Goal: Information Seeking & Learning: Find specific fact

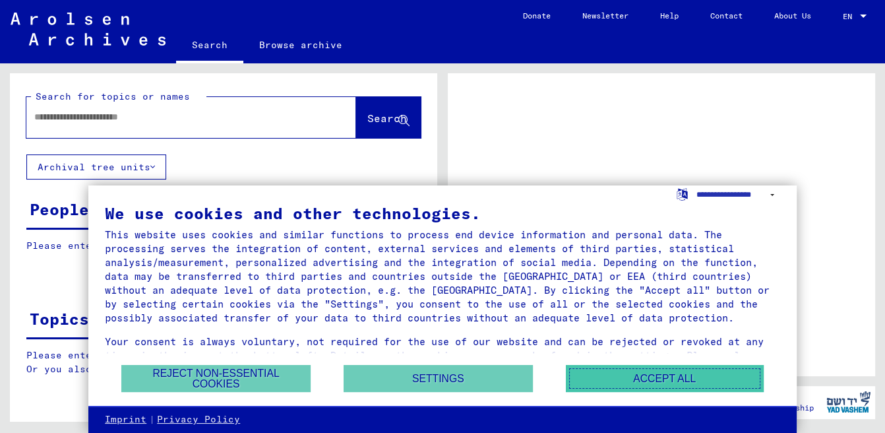
click at [566, 366] on button "Accept all" at bounding box center [665, 378] width 198 height 27
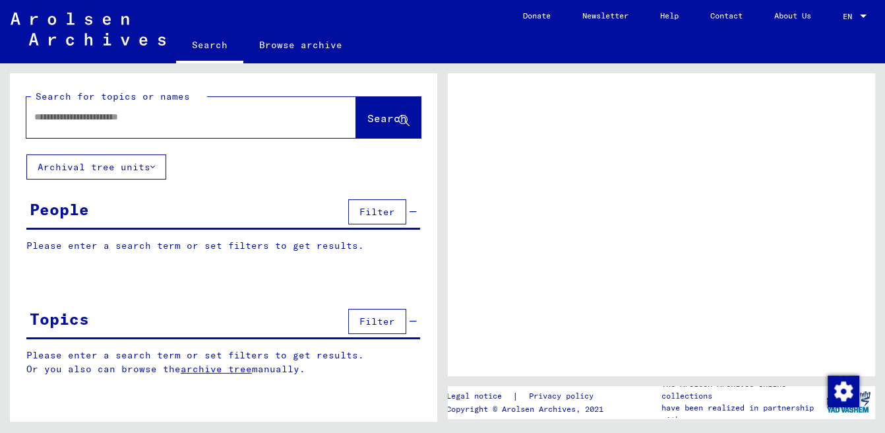
click at [123, 124] on input "text" at bounding box center [179, 117] width 290 height 14
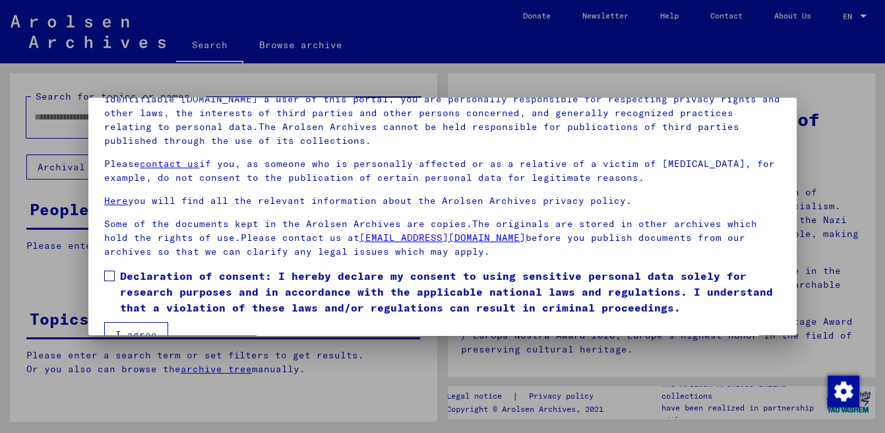
scroll to position [109, 0]
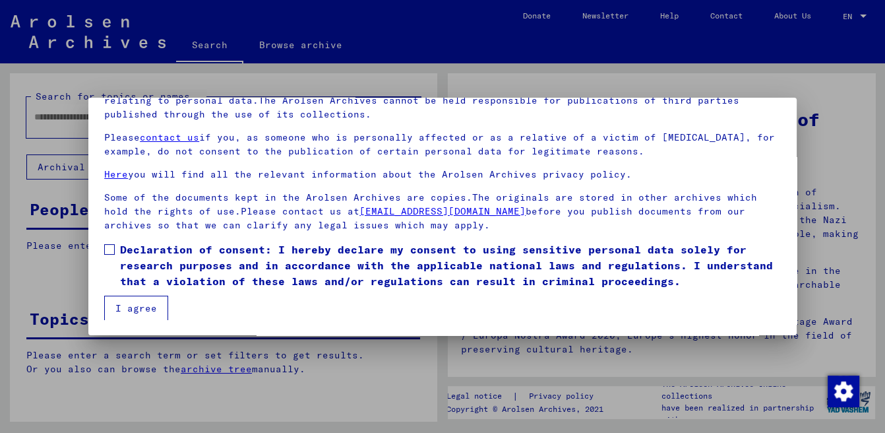
click at [112, 247] on span at bounding box center [109, 249] width 11 height 11
click at [135, 297] on button "I agree" at bounding box center [136, 308] width 64 height 25
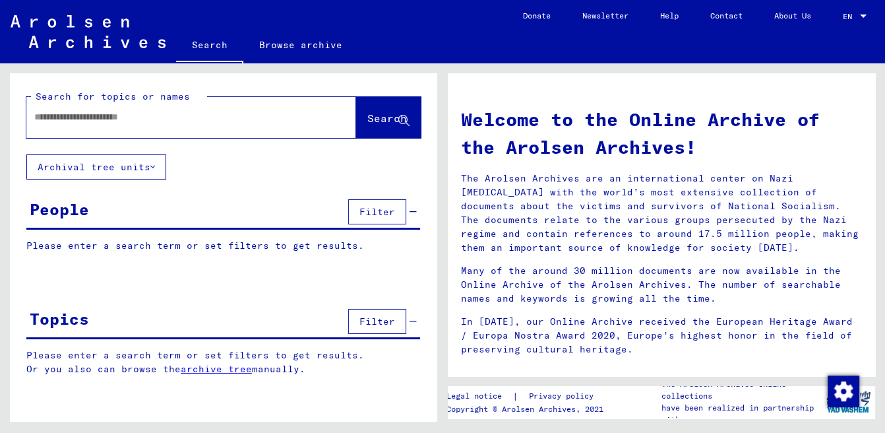
click at [133, 124] on input "text" at bounding box center [175, 117] width 282 height 14
paste input "**********"
type input "**********"
click at [368, 125] on span "Search" at bounding box center [388, 118] width 40 height 13
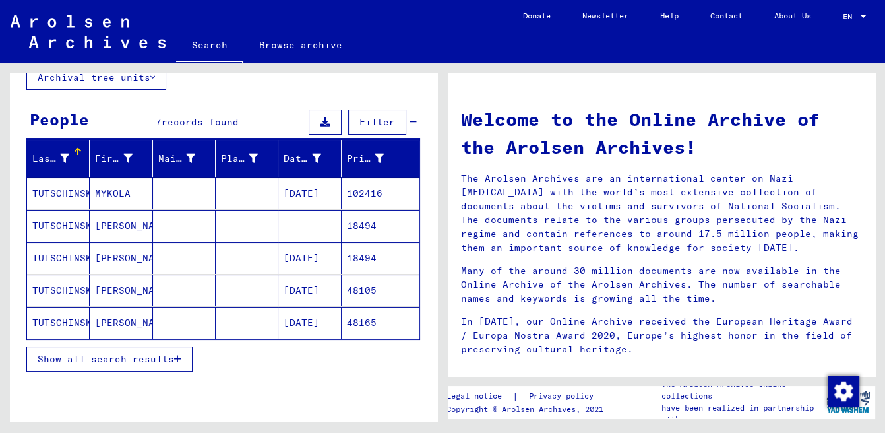
scroll to position [92, 0]
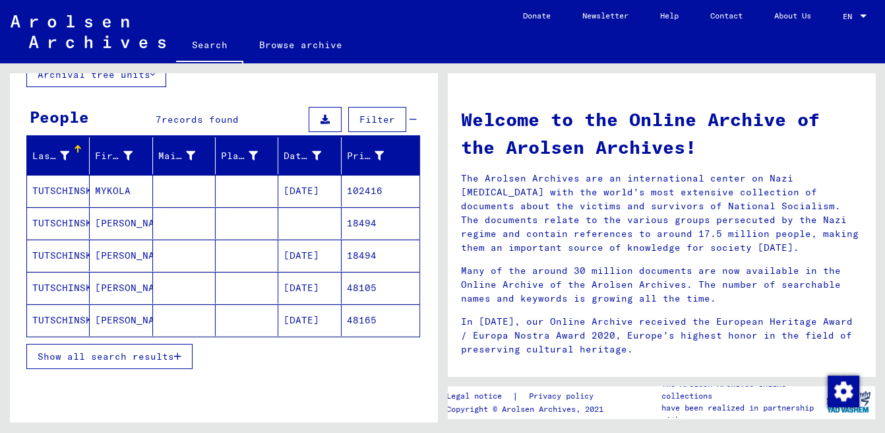
click at [138, 369] on button "Show all search results" at bounding box center [109, 356] width 166 height 25
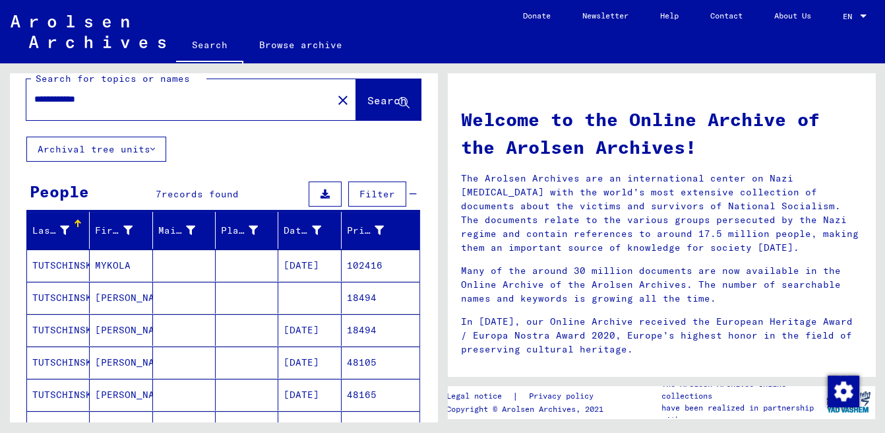
scroll to position [0, 0]
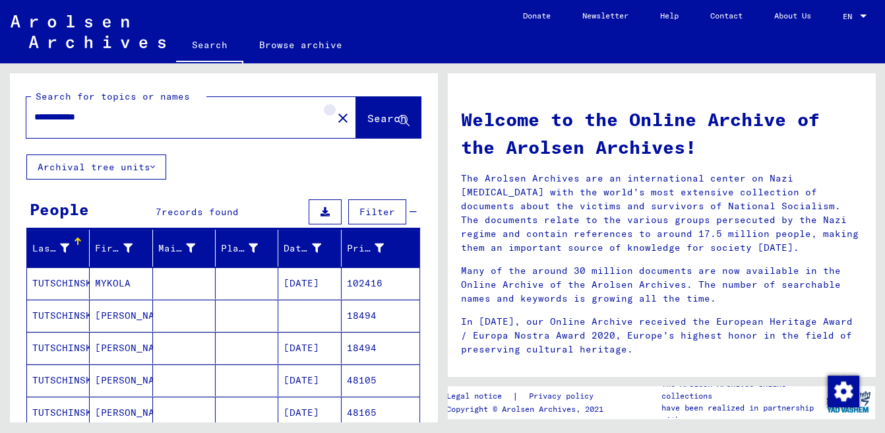
click at [335, 126] on mat-icon "close" at bounding box center [343, 118] width 16 height 16
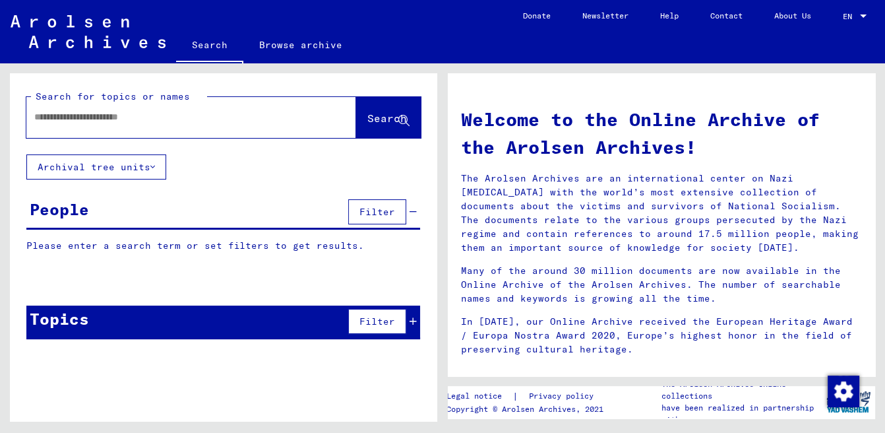
click at [164, 124] on input "text" at bounding box center [175, 117] width 282 height 14
type input "**********"
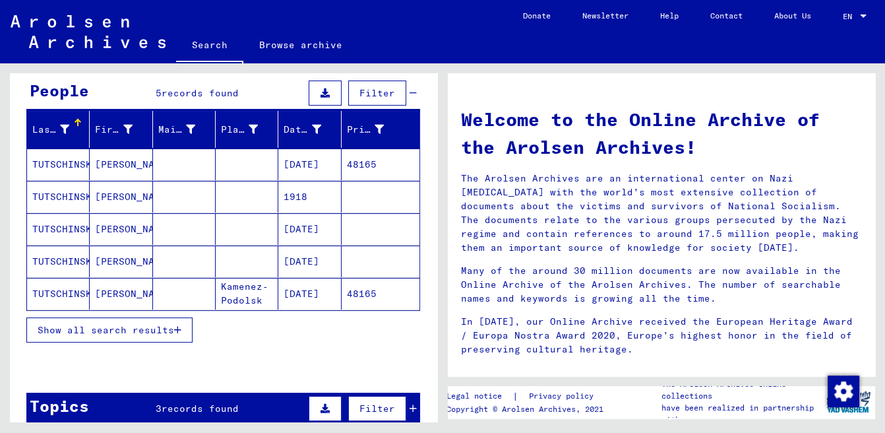
scroll to position [125, 0]
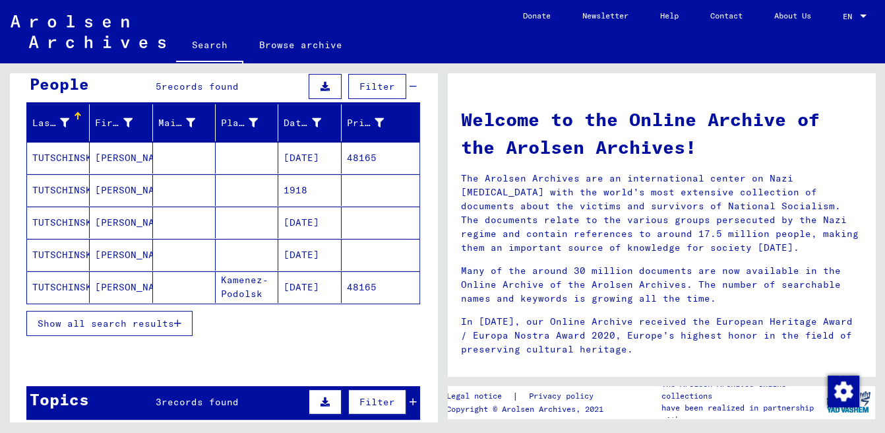
click at [84, 206] on mat-cell "TUTSCHINSKY" at bounding box center [58, 190] width 63 height 32
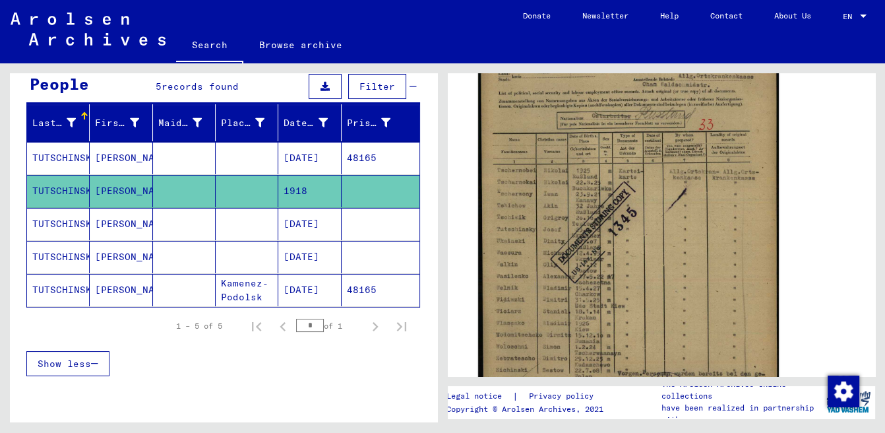
scroll to position [291, 0]
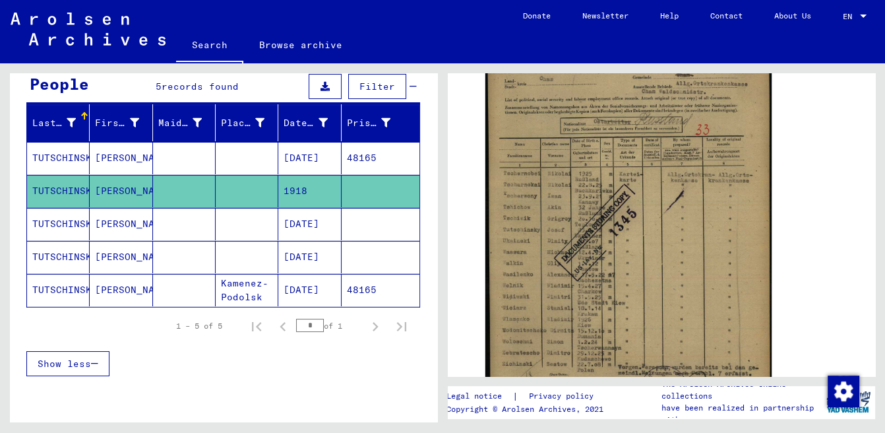
click at [123, 240] on mat-cell "[PERSON_NAME]" at bounding box center [121, 224] width 63 height 32
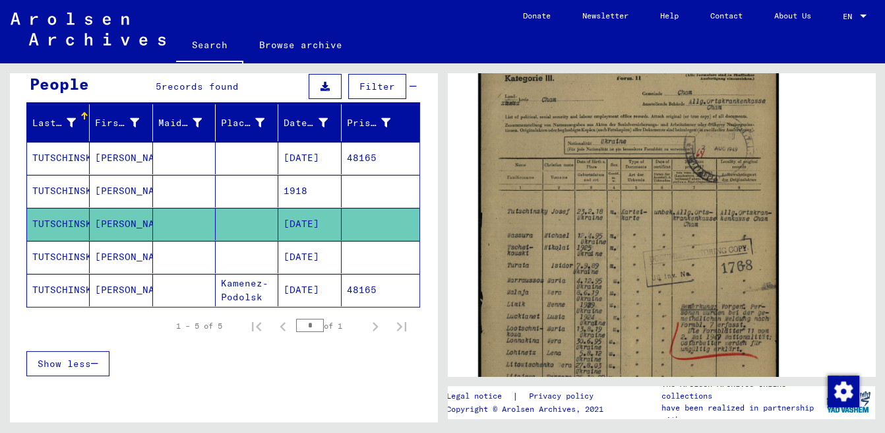
scroll to position [265, 0]
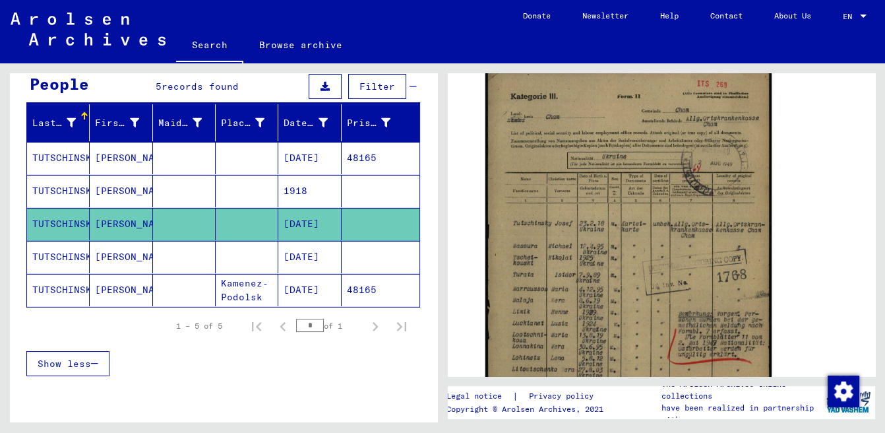
click at [113, 273] on mat-cell "[PERSON_NAME]" at bounding box center [121, 257] width 63 height 32
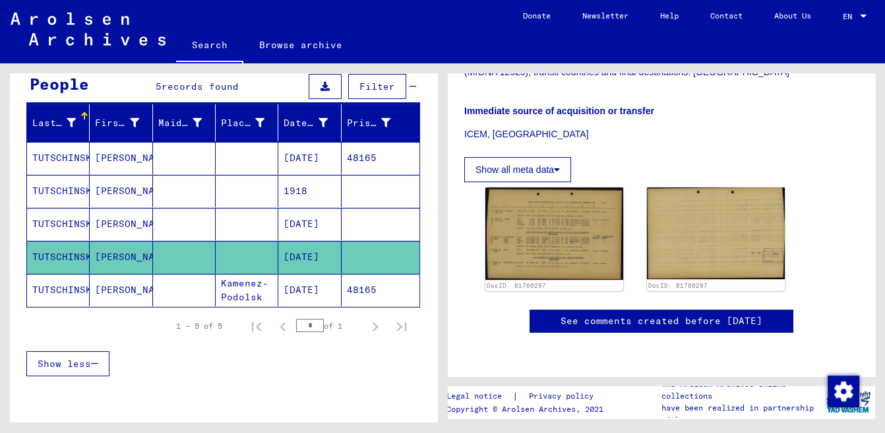
scroll to position [336, 0]
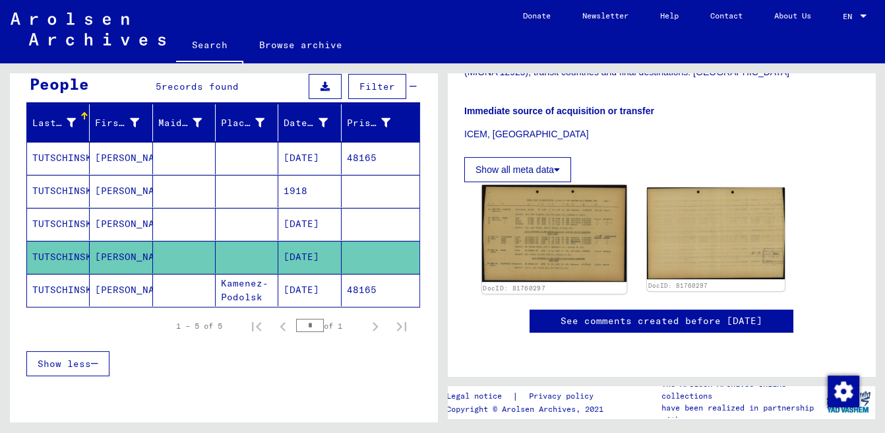
click at [563, 265] on img at bounding box center [554, 233] width 145 height 97
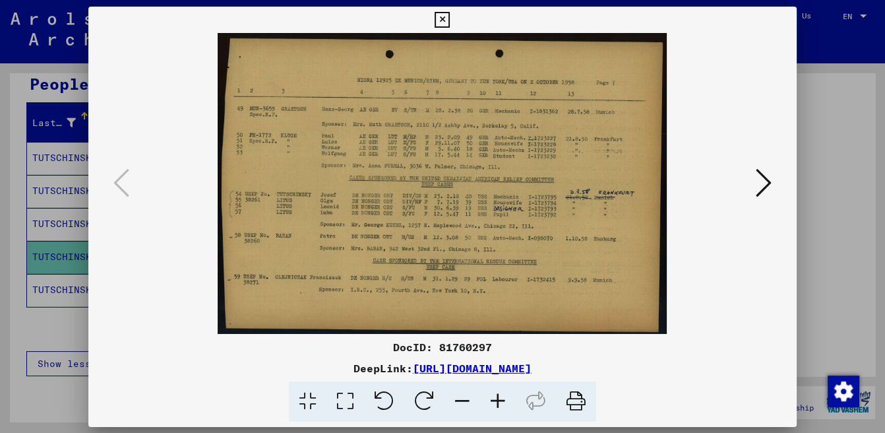
click at [563, 265] on img at bounding box center [442, 183] width 619 height 301
click at [61, 87] on div at bounding box center [442, 216] width 885 height 433
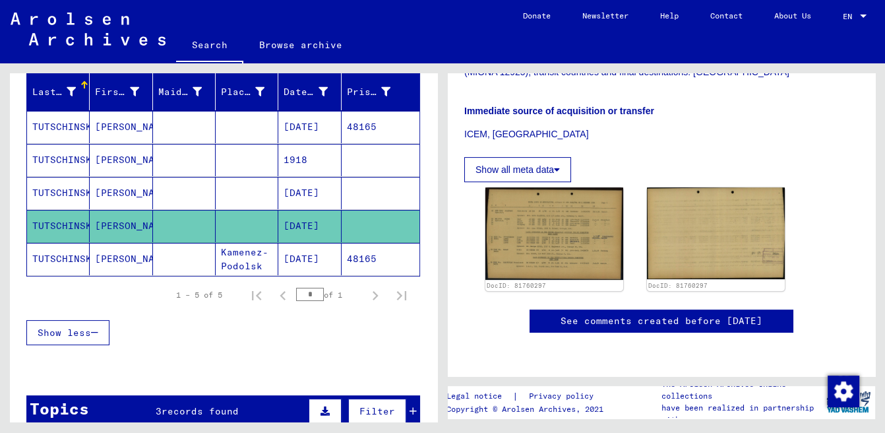
scroll to position [173, 0]
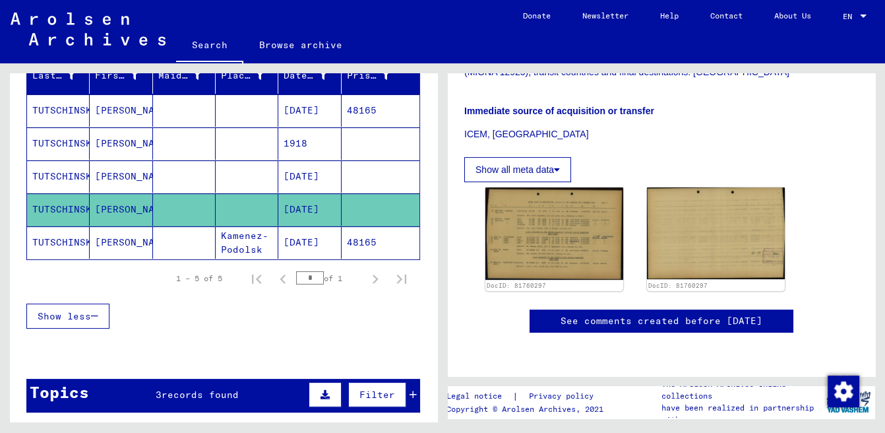
click at [74, 193] on mat-cell "TUTSCHINSKY" at bounding box center [58, 176] width 63 height 32
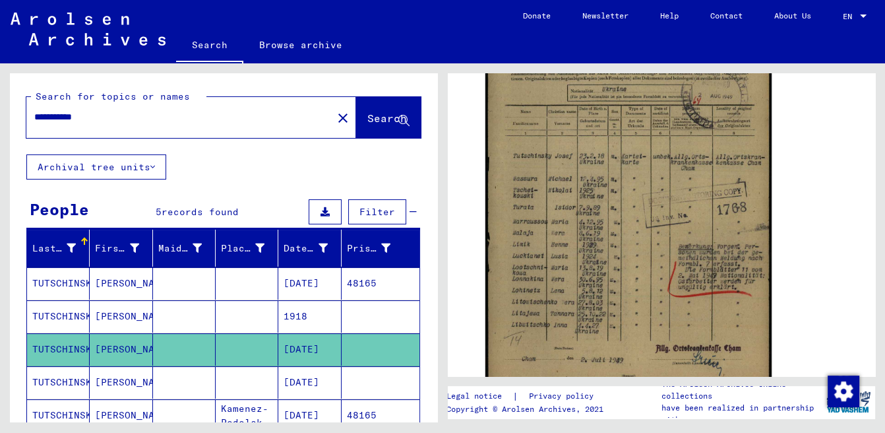
drag, startPoint x: 108, startPoint y: 147, endPoint x: 34, endPoint y: 152, distance: 73.4
click at [34, 124] on input "**********" at bounding box center [179, 117] width 290 height 14
click at [335, 126] on mat-icon "close" at bounding box center [343, 118] width 16 height 16
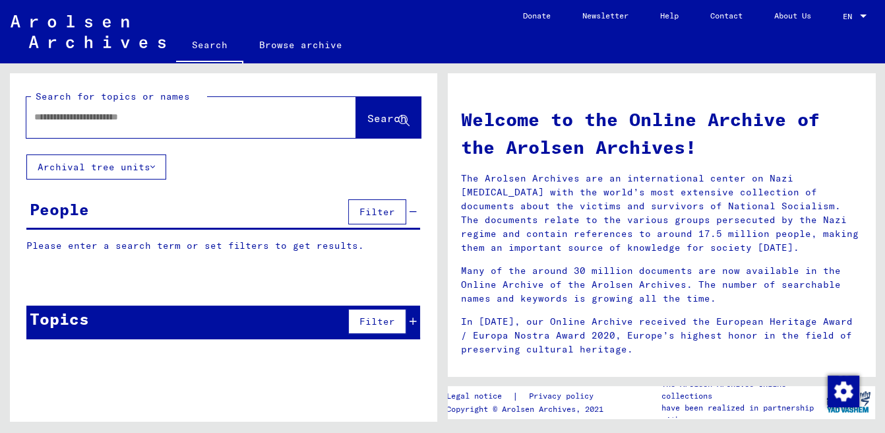
click at [104, 124] on input "text" at bounding box center [175, 117] width 282 height 14
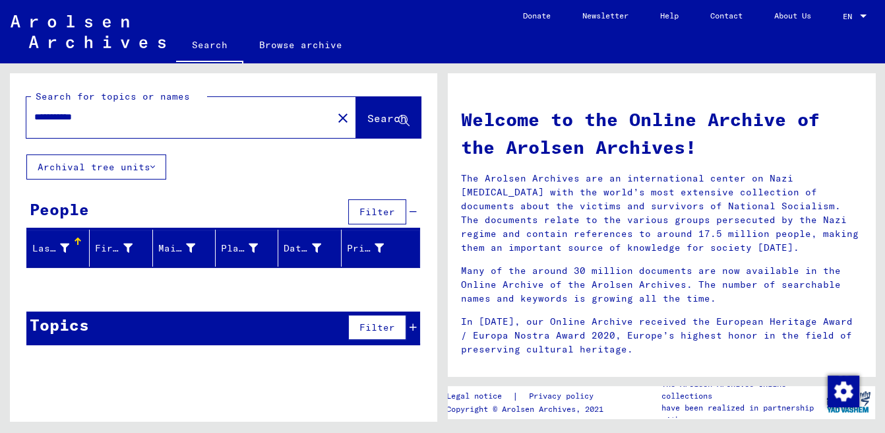
type input "**********"
drag, startPoint x: 99, startPoint y: 154, endPoint x: 34, endPoint y: 156, distance: 65.4
click at [33, 132] on div "**********" at bounding box center [171, 117] width 290 height 30
